Goal: Find specific page/section: Find specific page/section

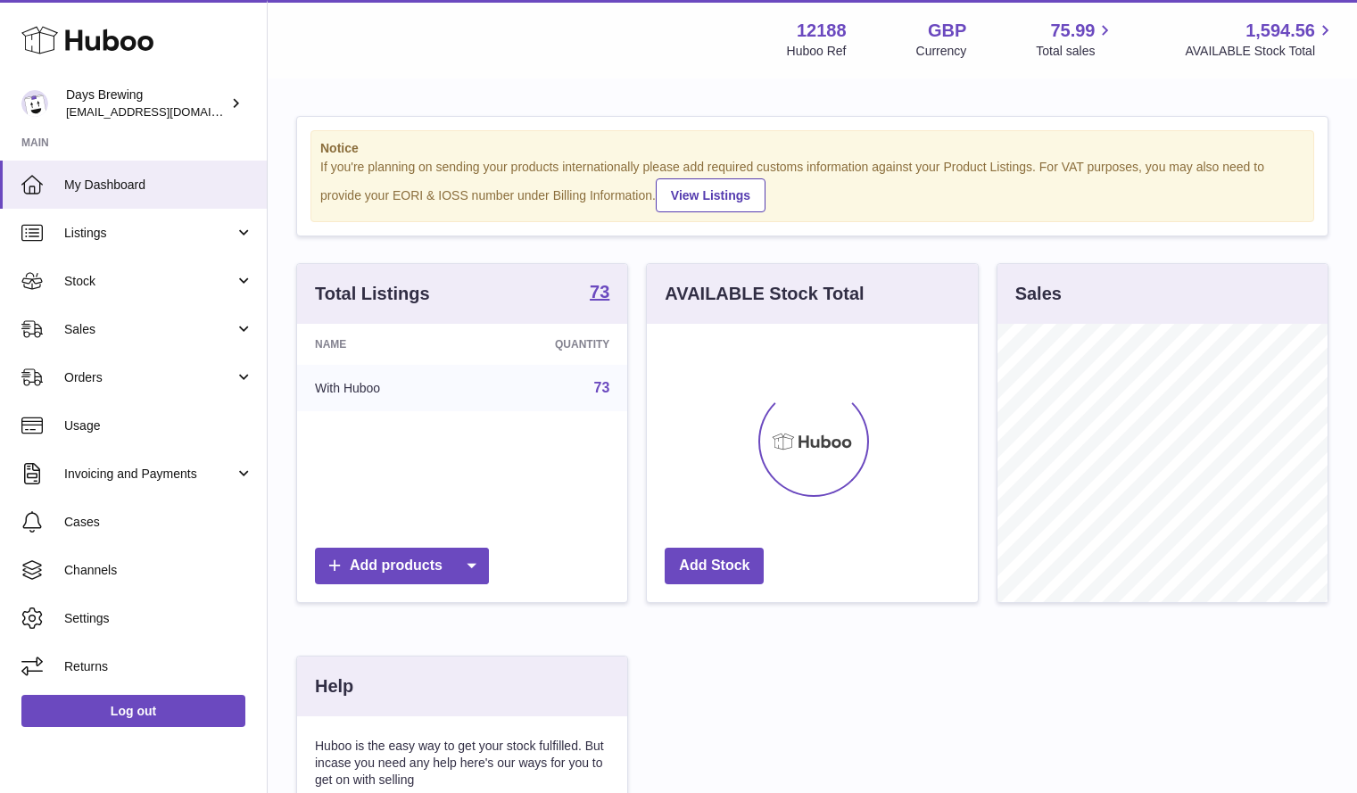
scroll to position [278, 331]
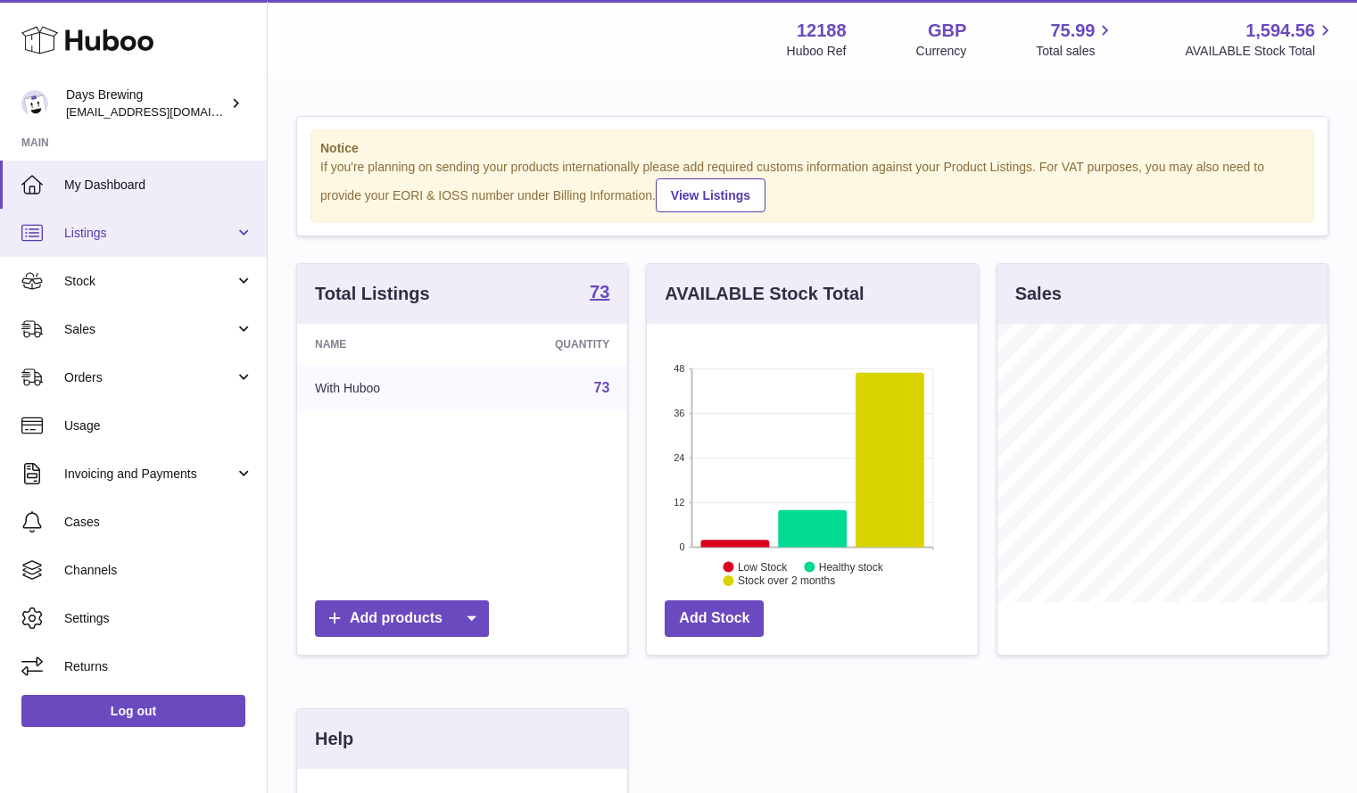
click at [128, 243] on link "Listings" at bounding box center [133, 233] width 267 height 48
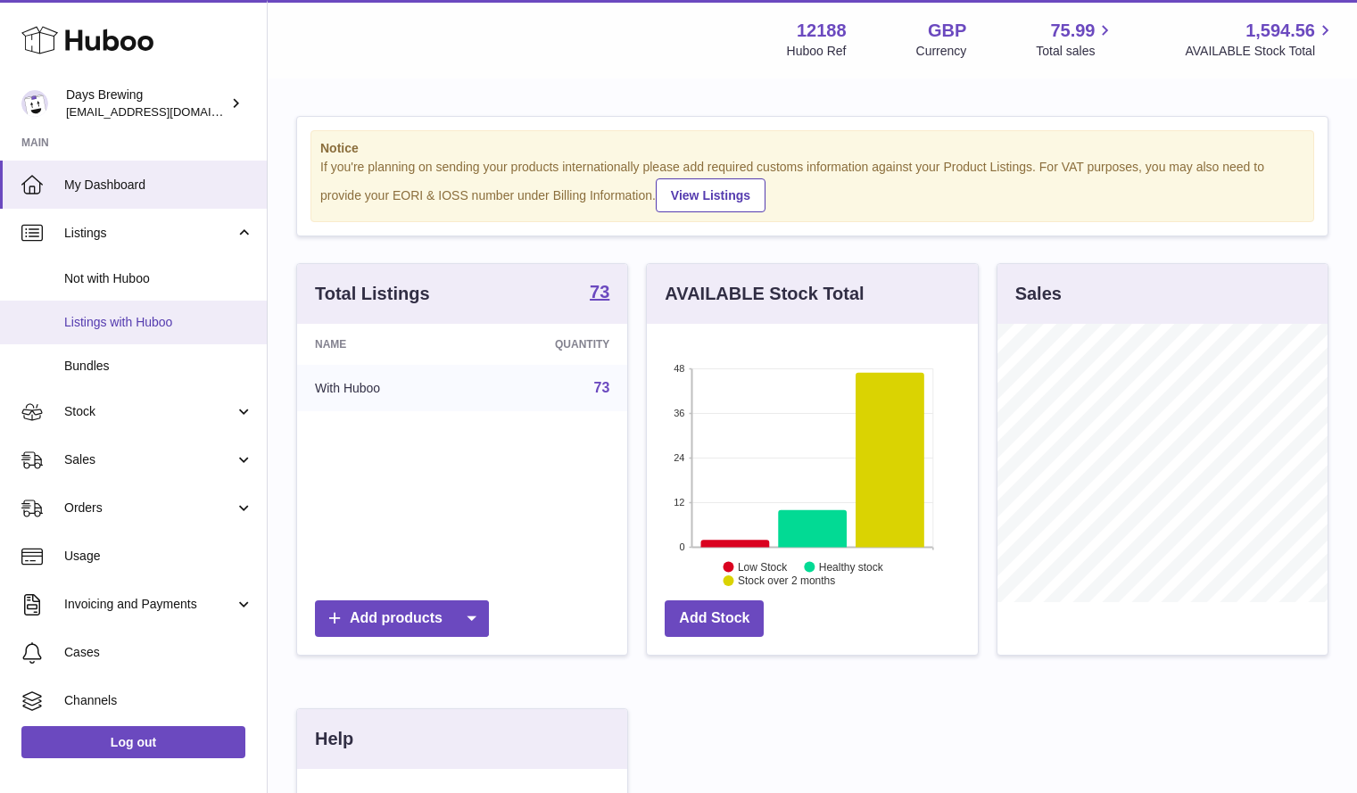
click at [113, 319] on span "Listings with Huboo" at bounding box center [158, 322] width 189 height 17
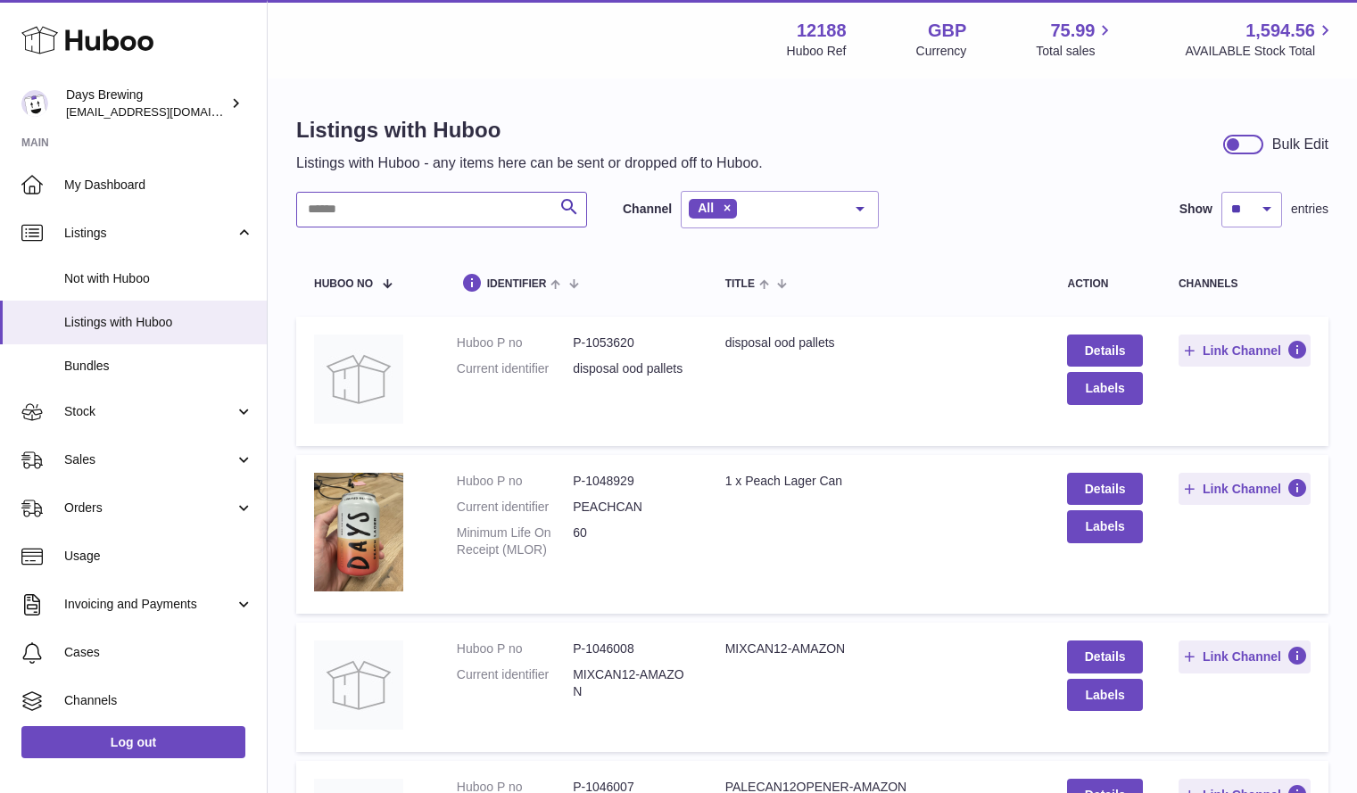
click at [392, 211] on input "text" at bounding box center [441, 210] width 291 height 36
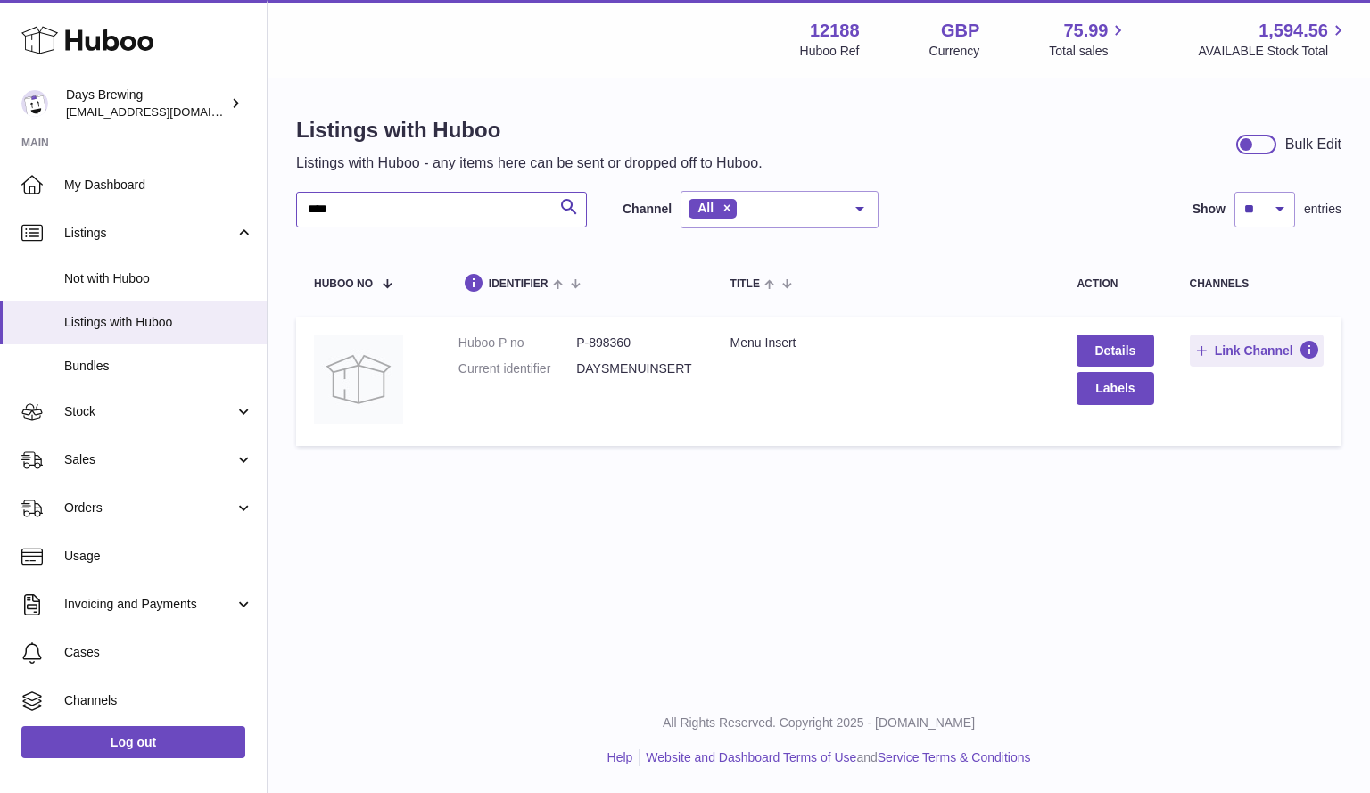
type input "****"
click at [628, 368] on dd "DAYSMENUINSERT" at bounding box center [635, 368] width 118 height 17
click at [627, 346] on dd "P-898360" at bounding box center [635, 343] width 118 height 17
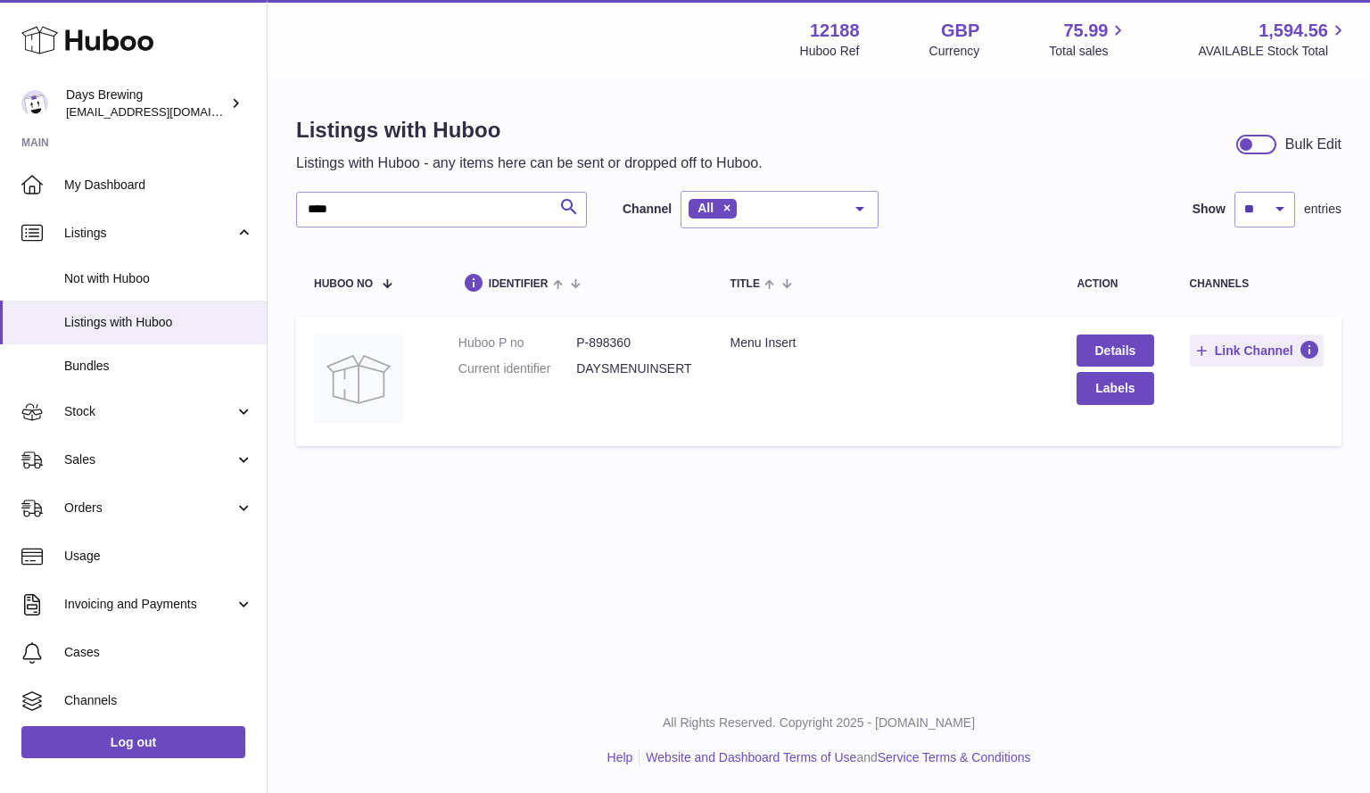
click at [627, 346] on dd "P-898360" at bounding box center [635, 343] width 118 height 17
click at [636, 361] on dd "DAYSMENUINSERT" at bounding box center [635, 368] width 118 height 17
copy dd "DAYSMENUINSERT"
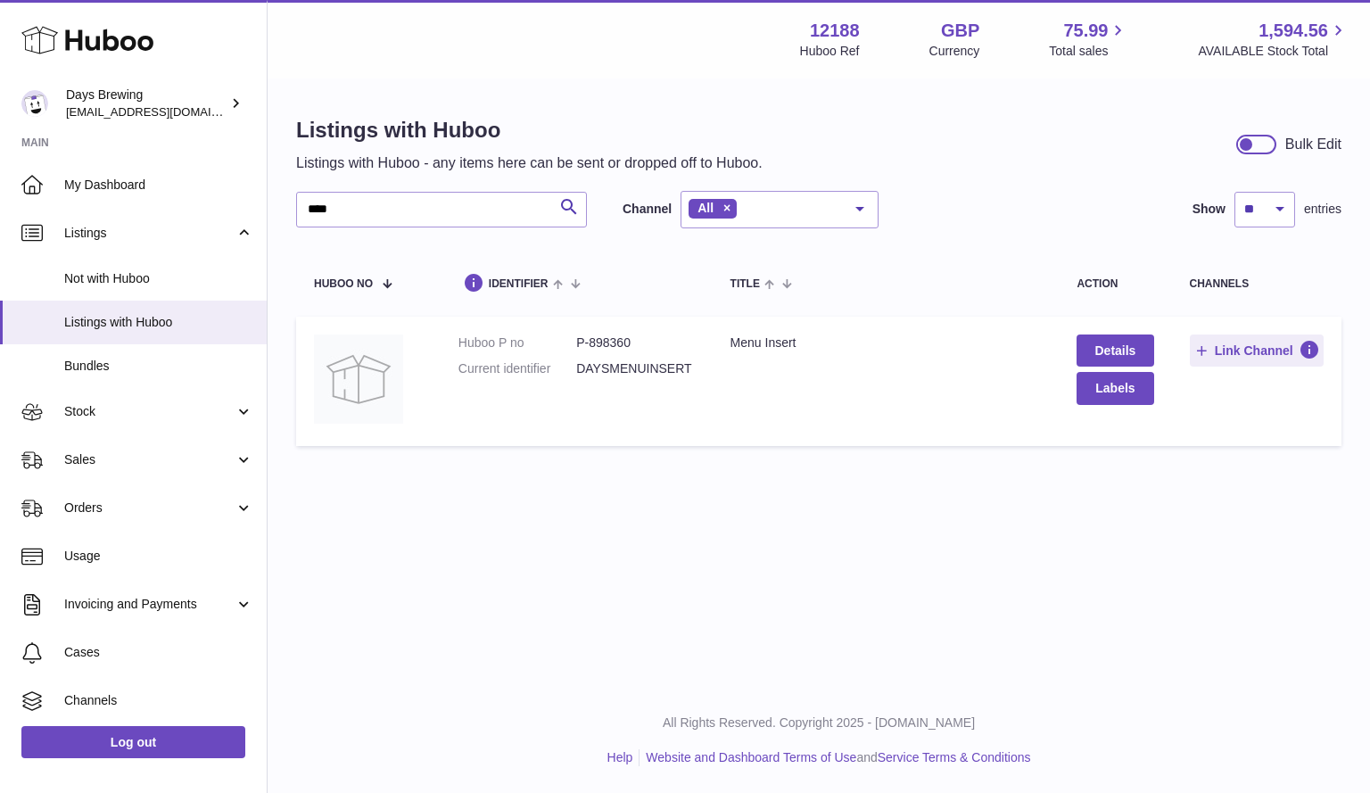
click at [706, 372] on td "Huboo P no P-898360 Current identifier DAYSMENUINSERT" at bounding box center [577, 381] width 272 height 129
drag, startPoint x: 704, startPoint y: 372, endPoint x: 579, endPoint y: 376, distance: 125.0
click at [579, 376] on td "Huboo P no P-898360 Current identifier DAYSMENUINSERT" at bounding box center [577, 381] width 272 height 129
copy dd "DAYSMENUINSERT"
click at [139, 659] on span "Cases" at bounding box center [158, 652] width 189 height 17
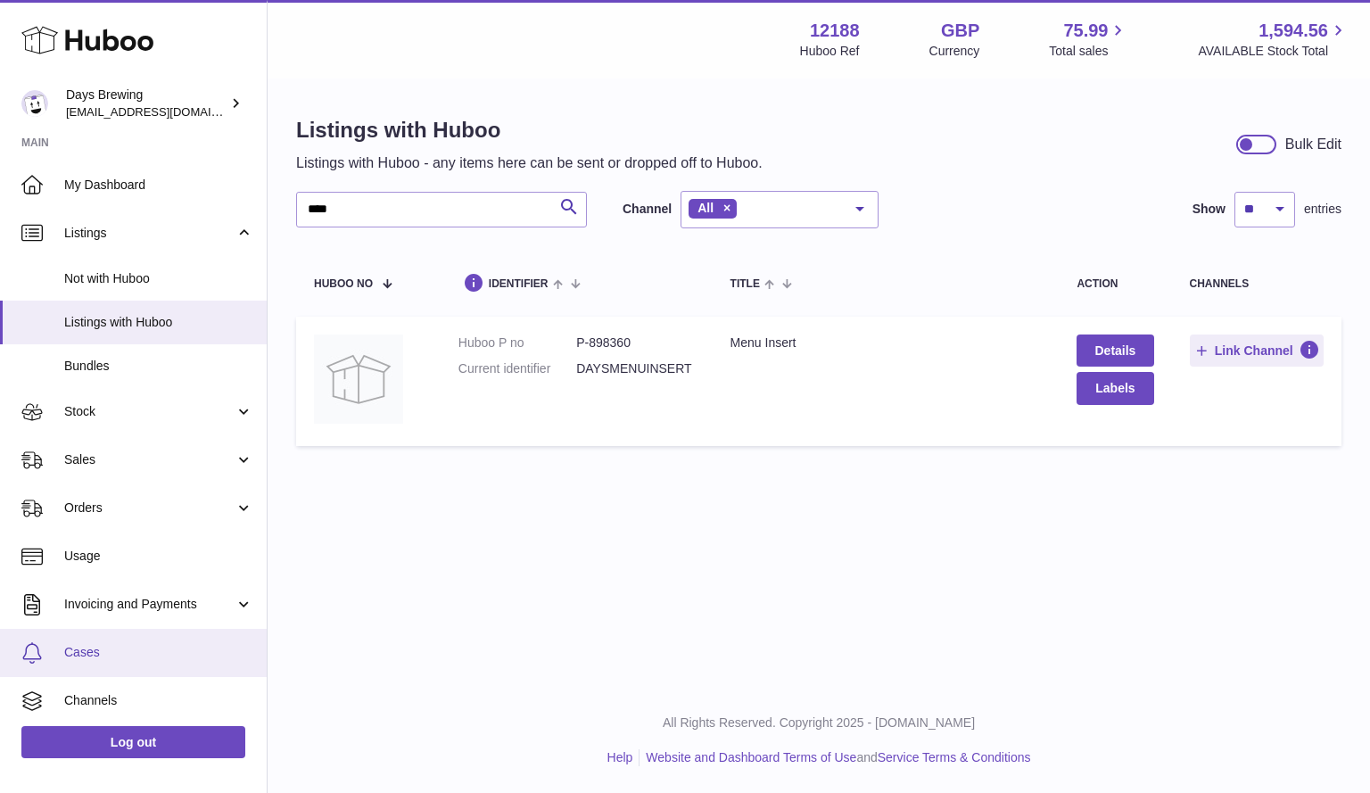
click at [139, 659] on span "Cases" at bounding box center [158, 652] width 189 height 17
